Goal: Use online tool/utility: Utilize a website feature to perform a specific function

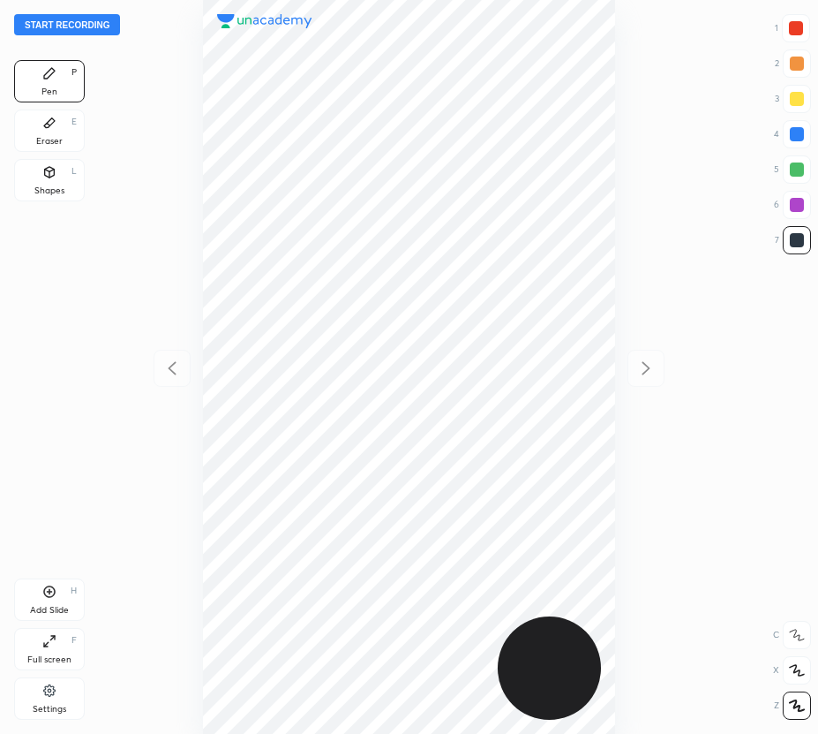
scroll to position [734, 536]
click at [67, 23] on button "Start recording" at bounding box center [67, 24] width 106 height 21
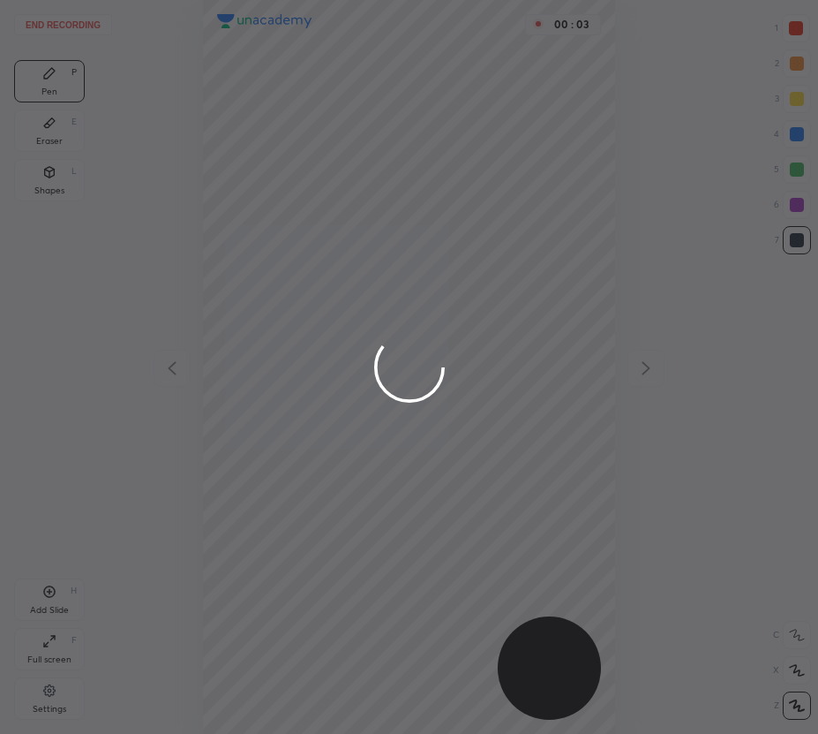
click at [797, 31] on div at bounding box center [409, 367] width 818 height 734
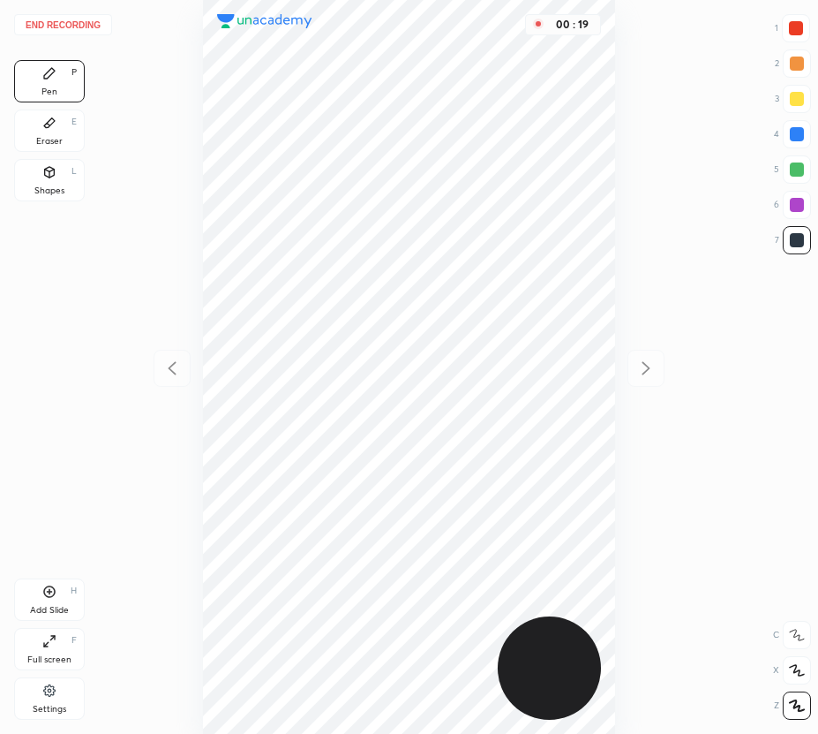
click at [64, 137] on div "Eraser E" at bounding box center [49, 130] width 71 height 42
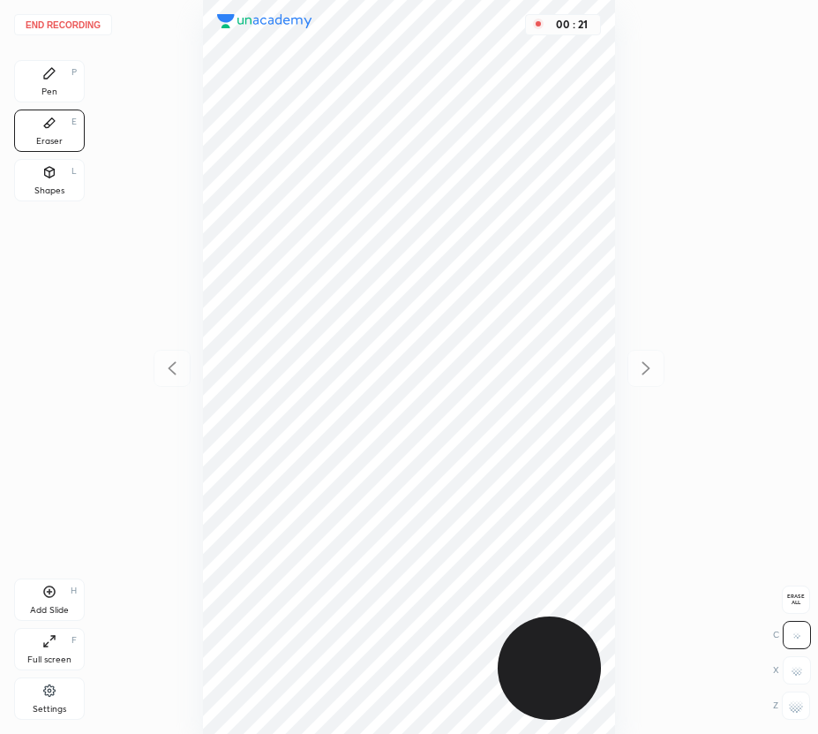
drag, startPoint x: 70, startPoint y: 74, endPoint x: 93, endPoint y: 79, distance: 23.6
click at [78, 77] on div "Pen P" at bounding box center [49, 81] width 71 height 42
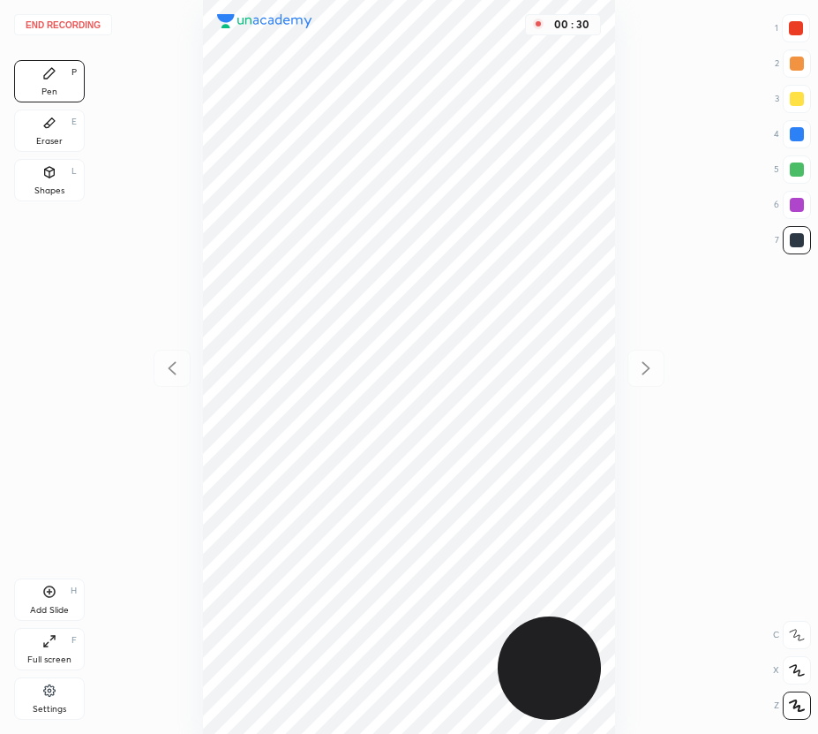
click at [790, 142] on div at bounding box center [797, 134] width 28 height 28
click at [798, 19] on div at bounding box center [796, 28] width 28 height 28
click at [39, 593] on div "Add Slide H" at bounding box center [49, 599] width 71 height 42
click at [174, 372] on icon at bounding box center [172, 367] width 21 height 21
click at [794, 170] on div at bounding box center [797, 169] width 14 height 14
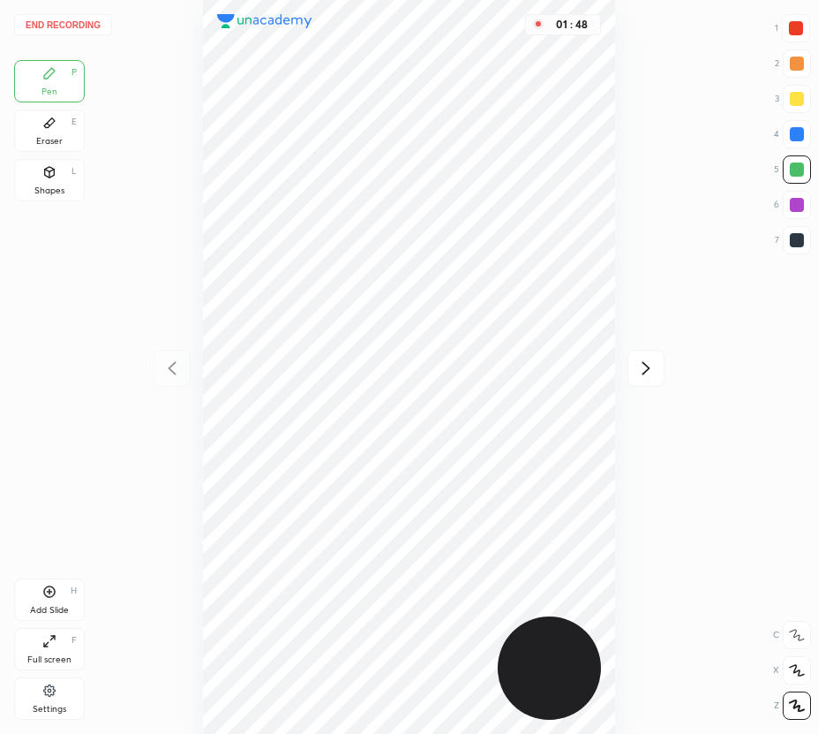
click at [649, 366] on icon at bounding box center [647, 367] width 8 height 13
click at [179, 356] on div at bounding box center [172, 368] width 37 height 37
drag, startPoint x: 651, startPoint y: 365, endPoint x: 622, endPoint y: 344, distance: 35.3
click at [649, 366] on icon at bounding box center [646, 367] width 21 height 21
click at [794, 22] on div at bounding box center [796, 28] width 14 height 14
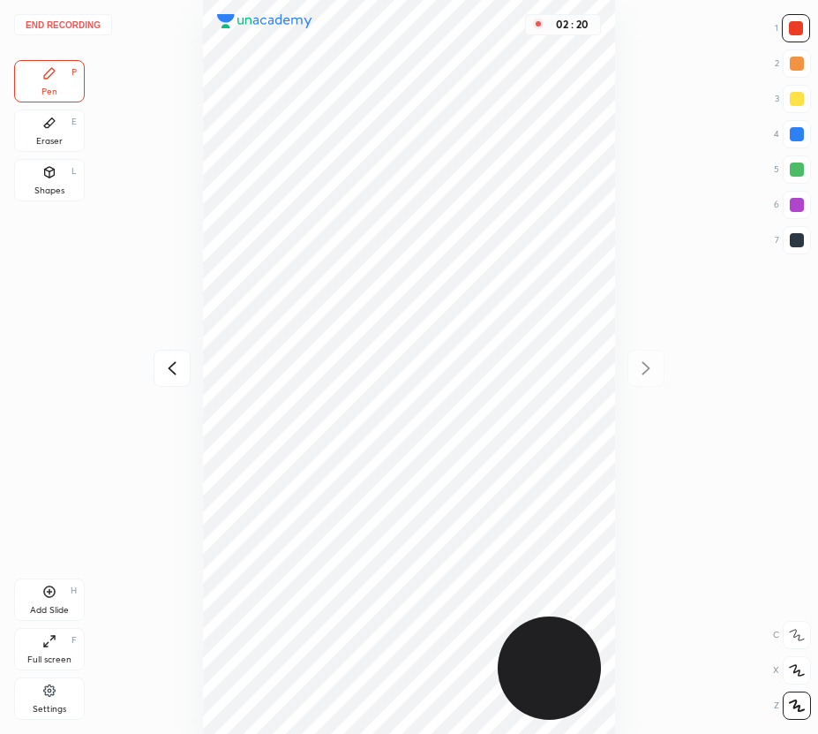
drag, startPoint x: 165, startPoint y: 375, endPoint x: 174, endPoint y: 387, distance: 14.5
click at [166, 378] on icon at bounding box center [172, 367] width 21 height 21
drag, startPoint x: 645, startPoint y: 365, endPoint x: 626, endPoint y: 384, distance: 27.5
click at [645, 369] on icon at bounding box center [646, 367] width 21 height 21
click at [59, 613] on div "Add Slide" at bounding box center [49, 610] width 39 height 9
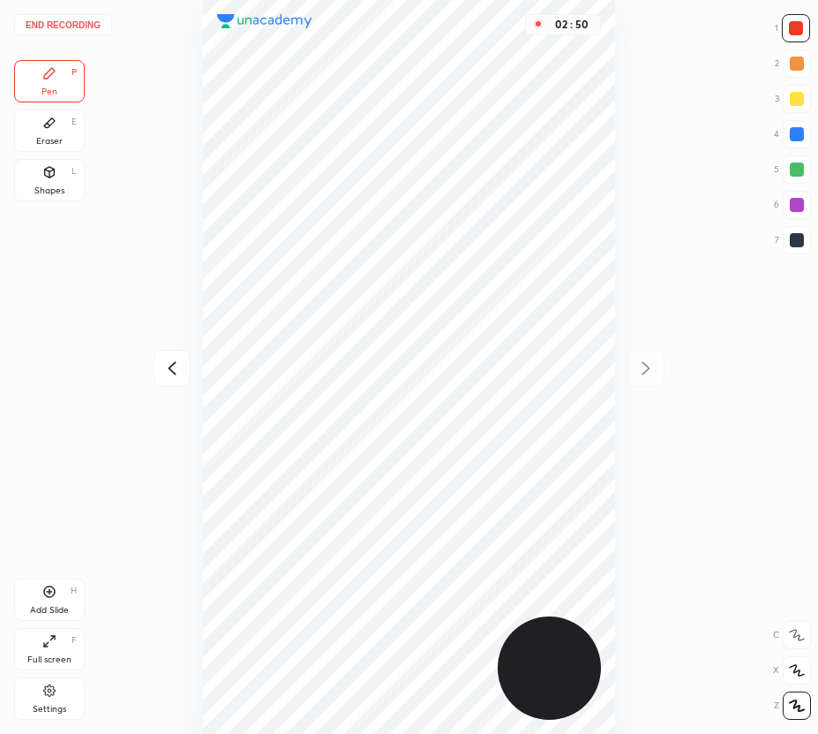
click at [85, 26] on button "End recording" at bounding box center [63, 24] width 98 height 21
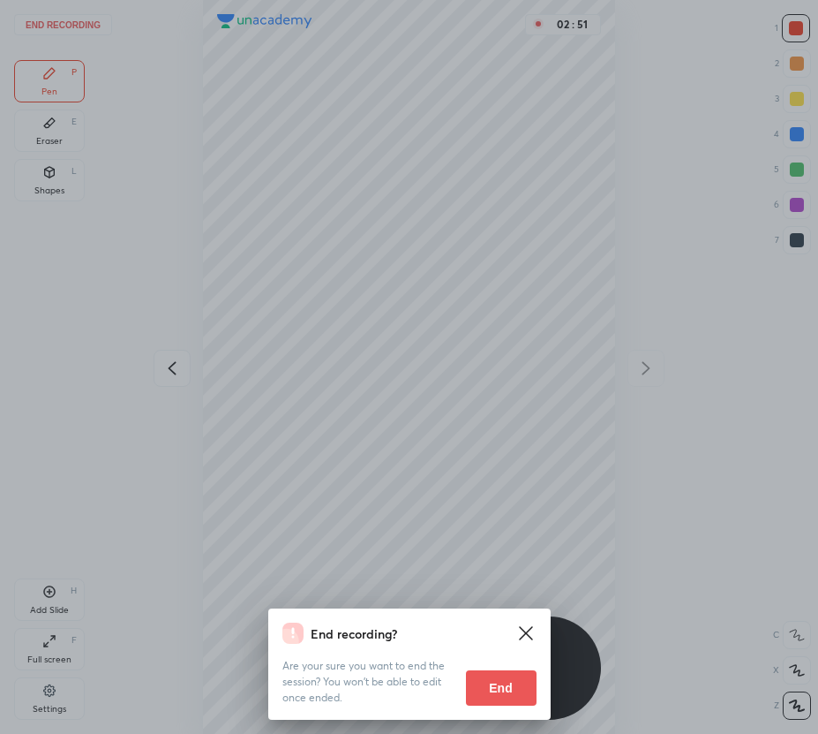
click at [499, 686] on button "End" at bounding box center [501, 687] width 71 height 35
